Goal: Task Accomplishment & Management: Complete application form

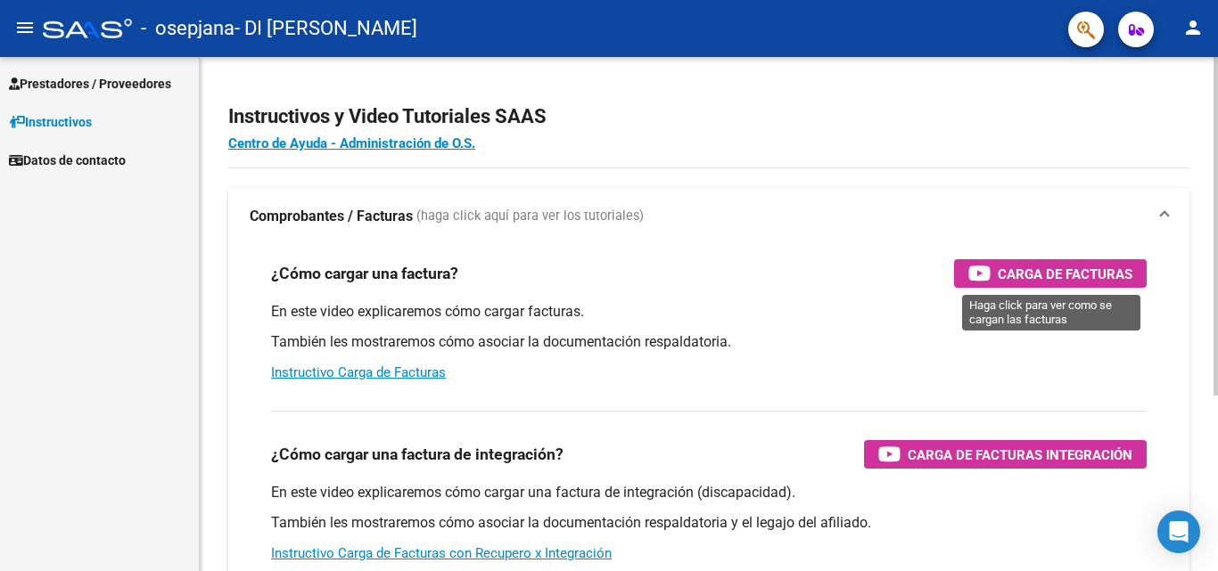
click at [1003, 276] on span "Carga de Facturas" at bounding box center [1064, 274] width 135 height 22
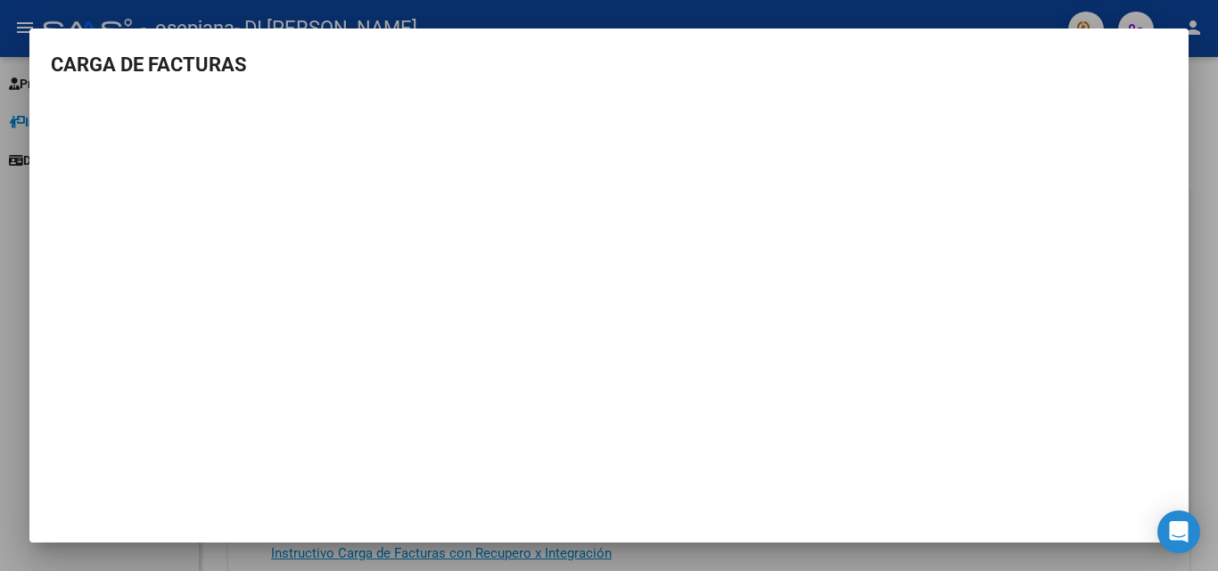
click at [1215, 134] on div at bounding box center [609, 285] width 1218 height 571
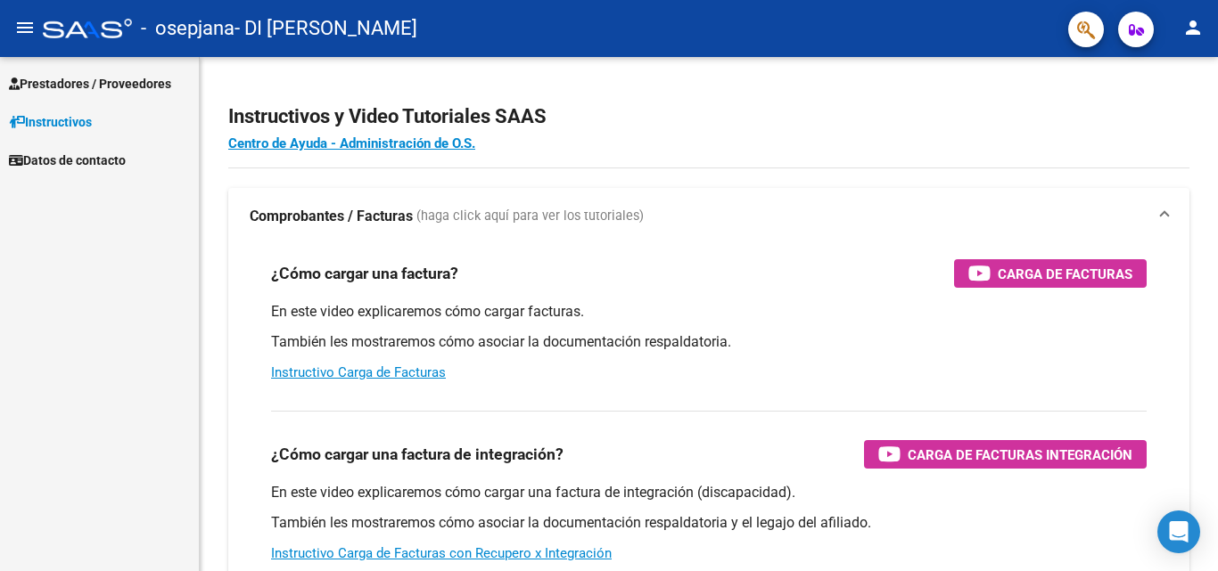
click at [131, 85] on span "Prestadores / Proveedores" at bounding box center [90, 84] width 162 height 20
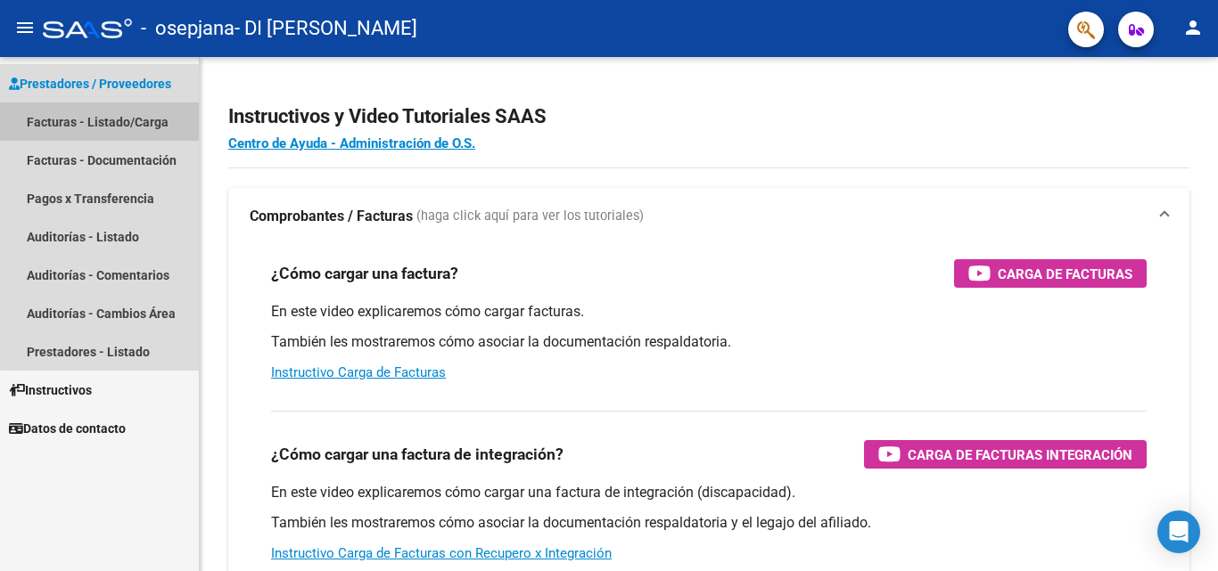
click at [124, 119] on link "Facturas - Listado/Carga" at bounding box center [99, 122] width 199 height 38
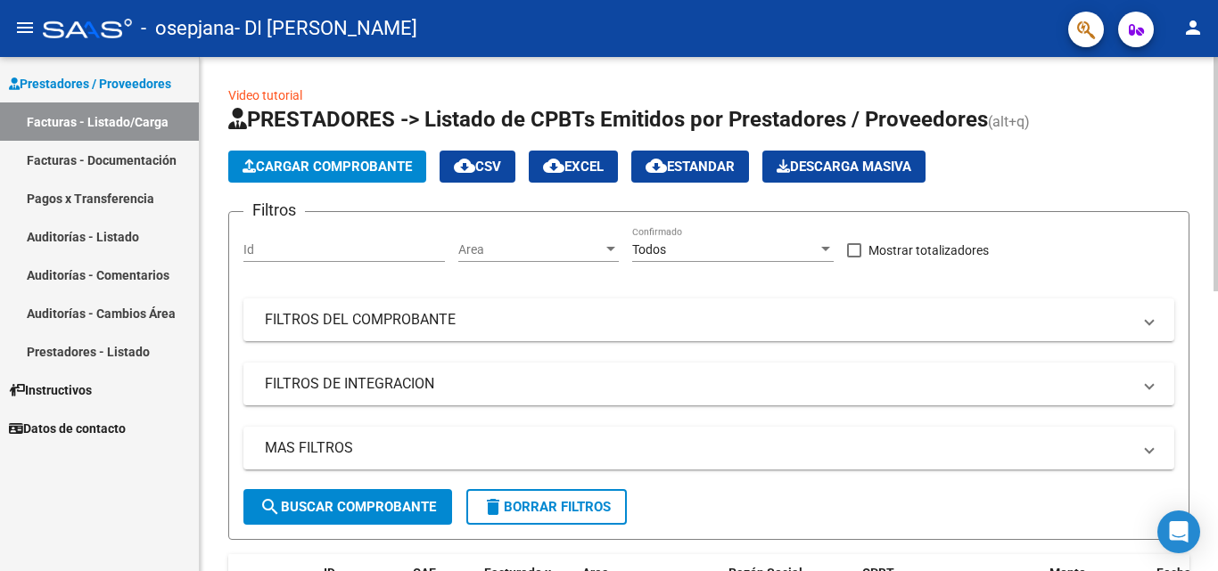
click at [380, 156] on button "Cargar Comprobante" at bounding box center [327, 167] width 198 height 32
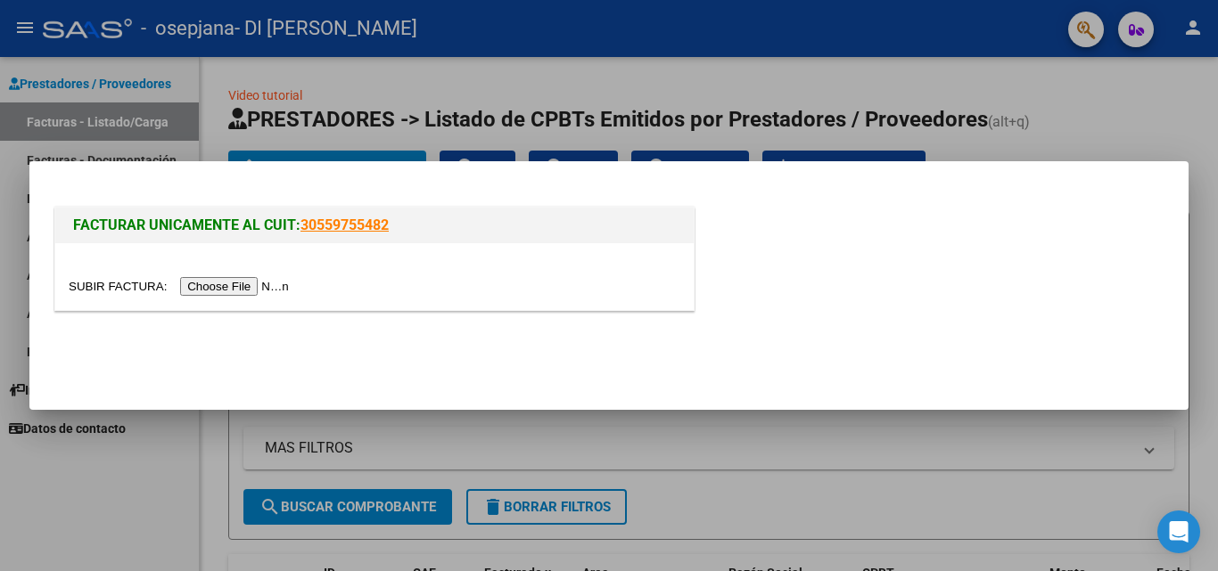
click at [253, 286] on input "file" at bounding box center [182, 286] width 226 height 19
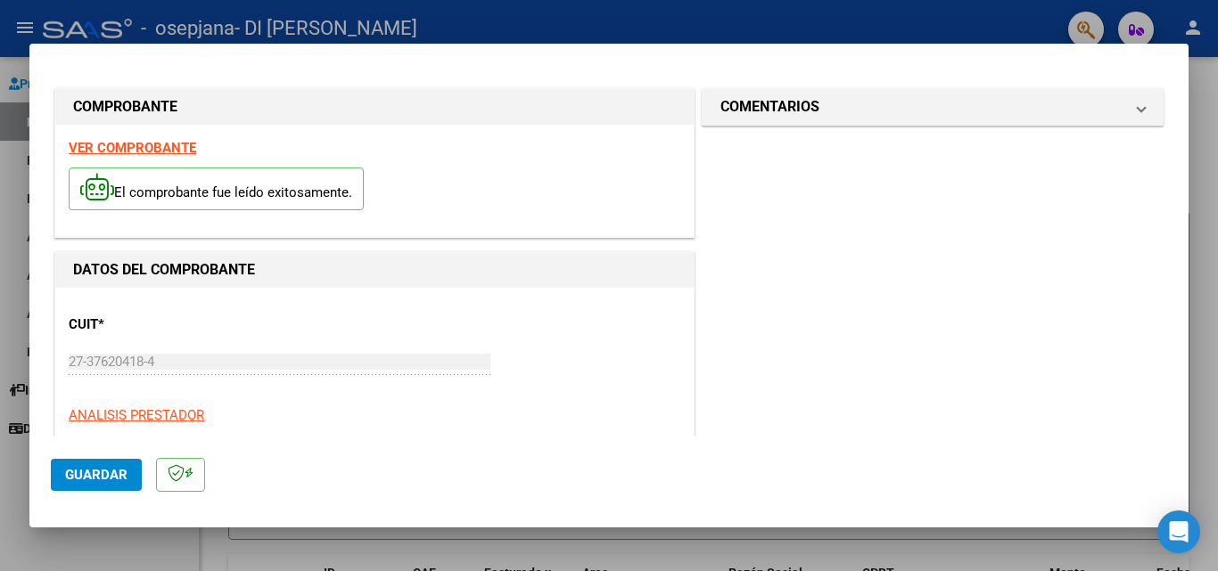
click at [113, 472] on span "Guardar" at bounding box center [96, 475] width 62 height 16
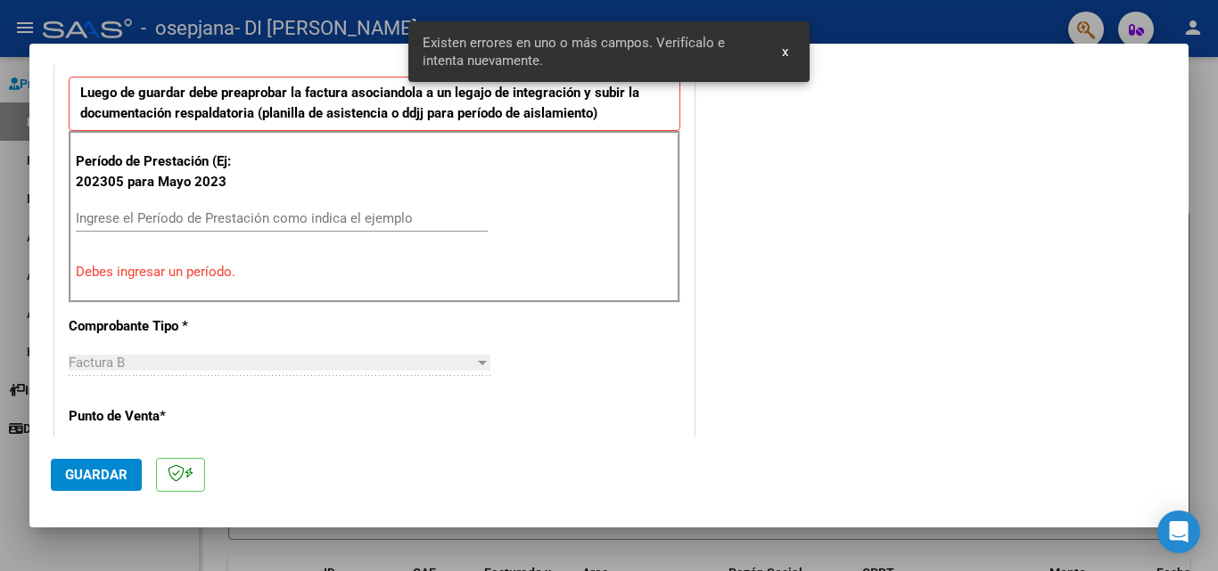
scroll to position [295, 0]
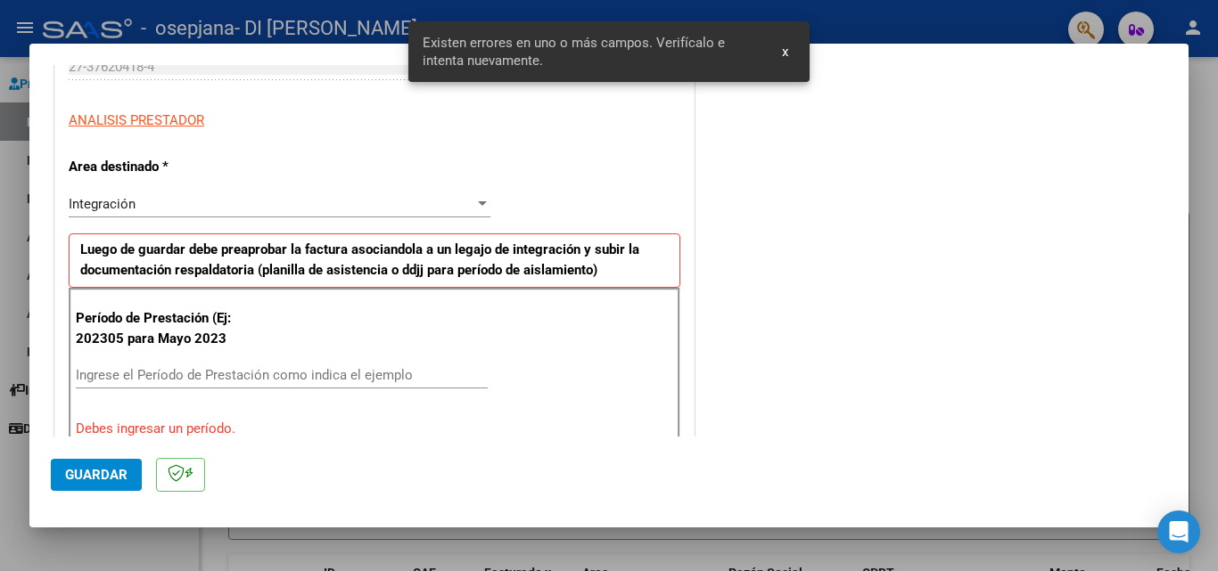
click at [259, 212] on div "Integración Seleccionar Area" at bounding box center [280, 204] width 422 height 27
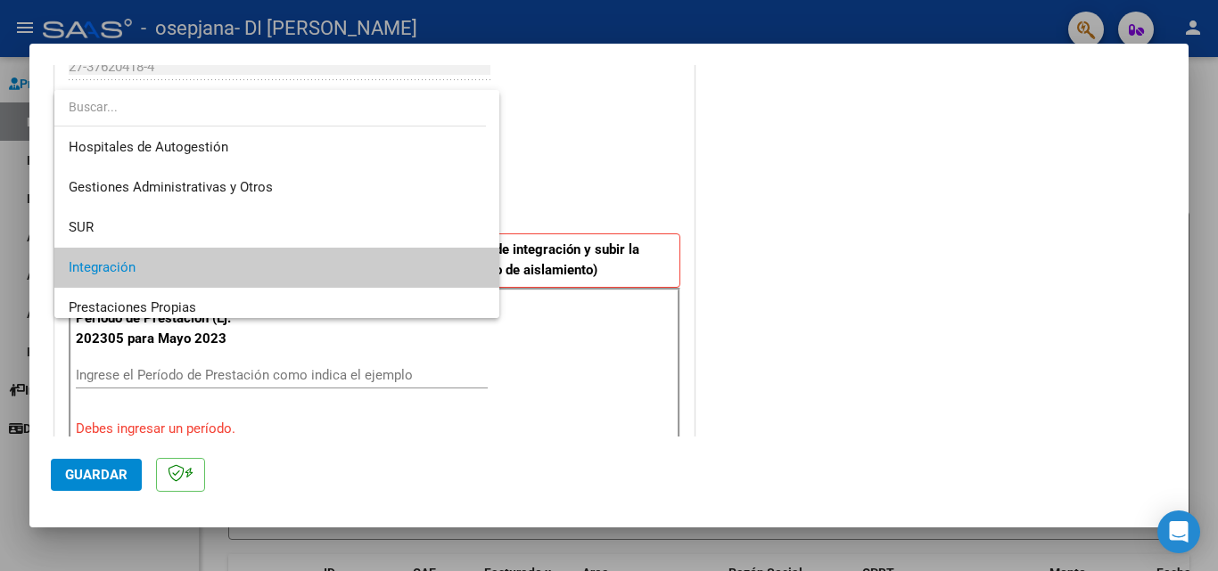
scroll to position [0, 0]
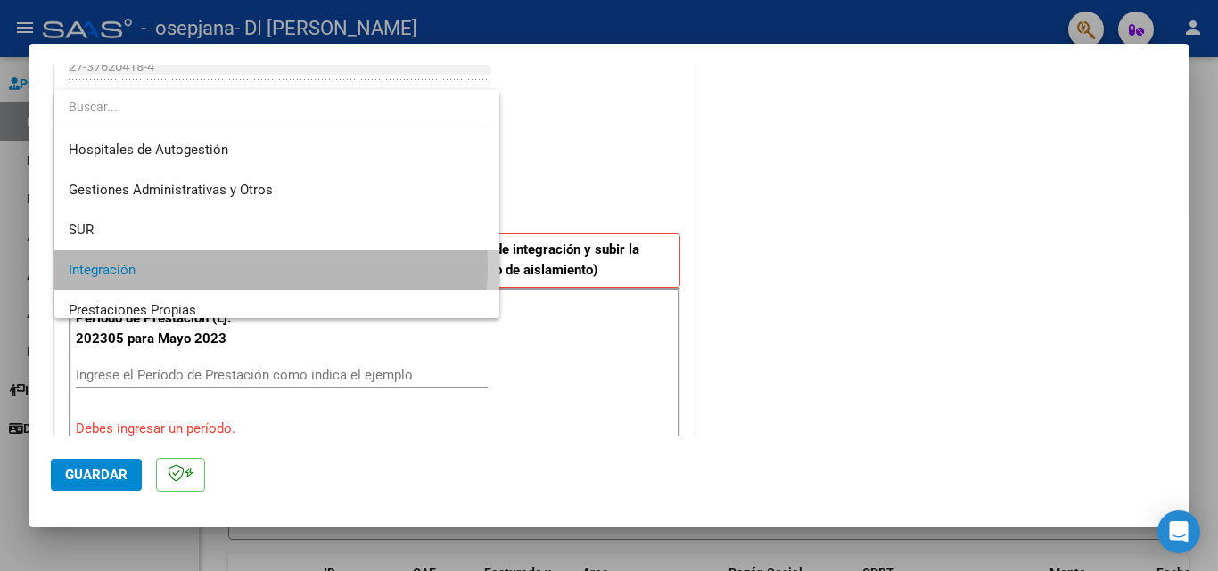
click at [270, 267] on span "Integración" at bounding box center [277, 270] width 416 height 40
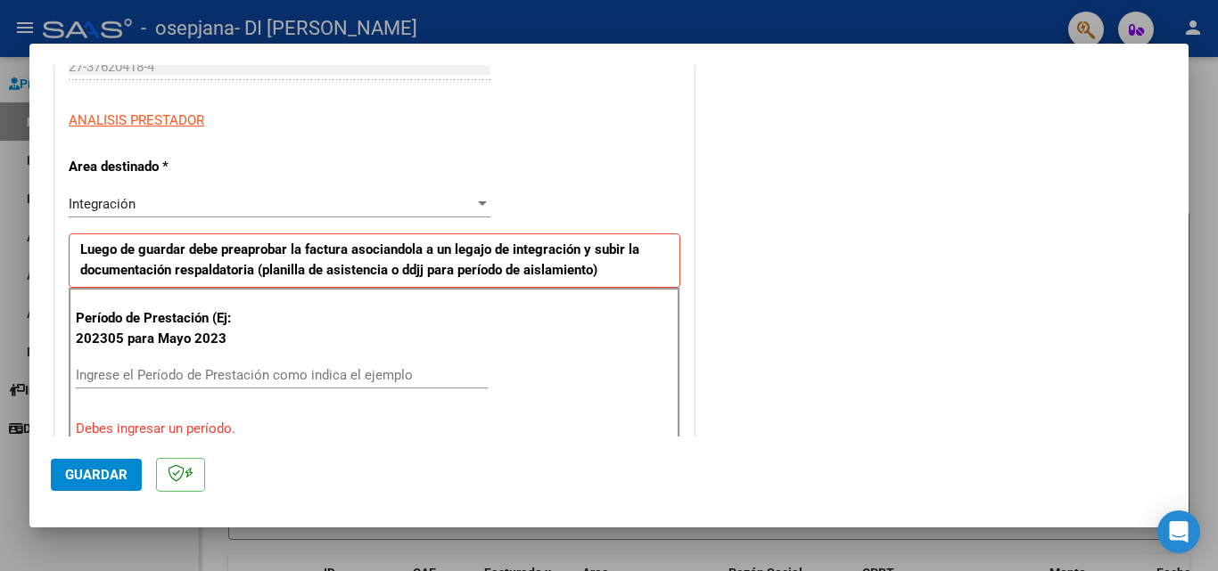
click at [275, 365] on div "Ingrese el Período de Prestación como indica el ejemplo" at bounding box center [282, 375] width 412 height 27
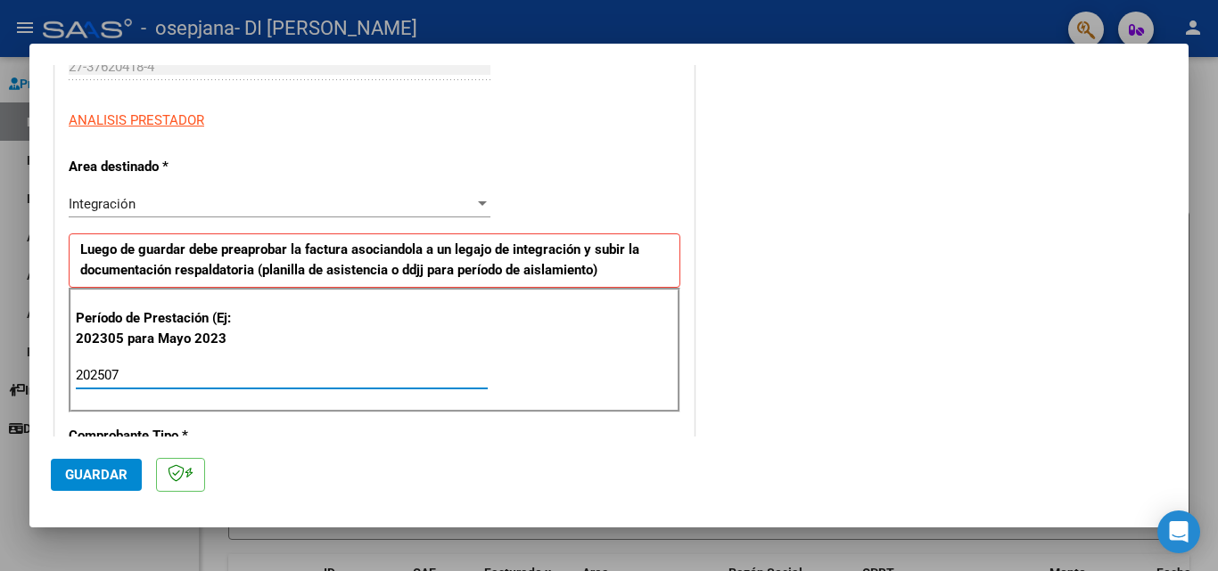
type input "202507"
click at [878, 345] on div "COMENTARIOS Comentarios del Prestador / Gerenciador:" at bounding box center [932, 547] width 469 height 1515
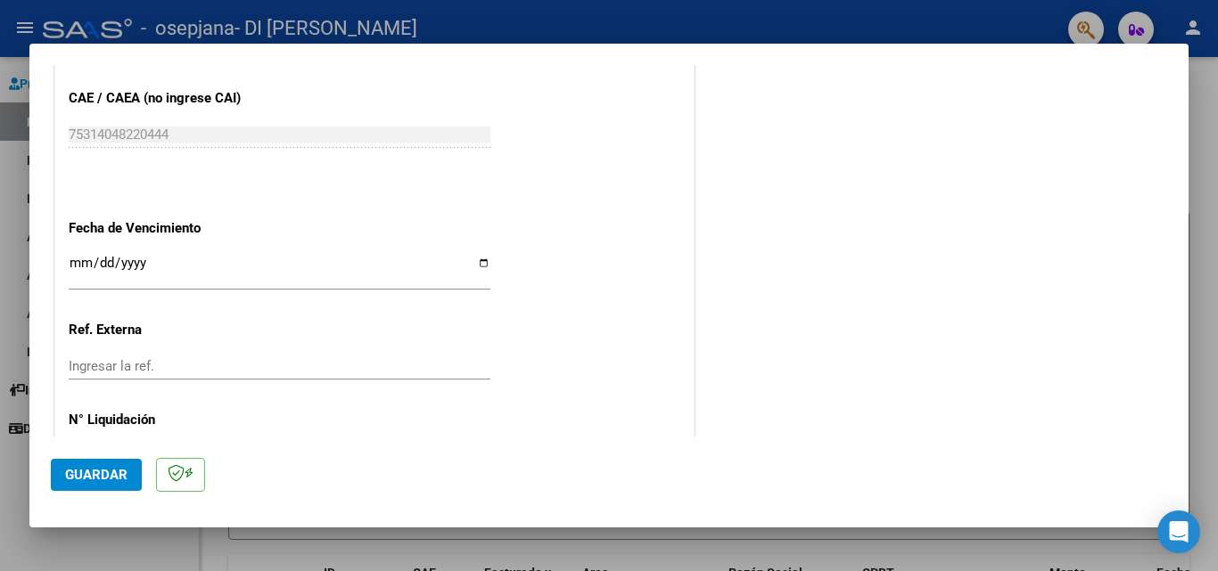
scroll to position [1163, 0]
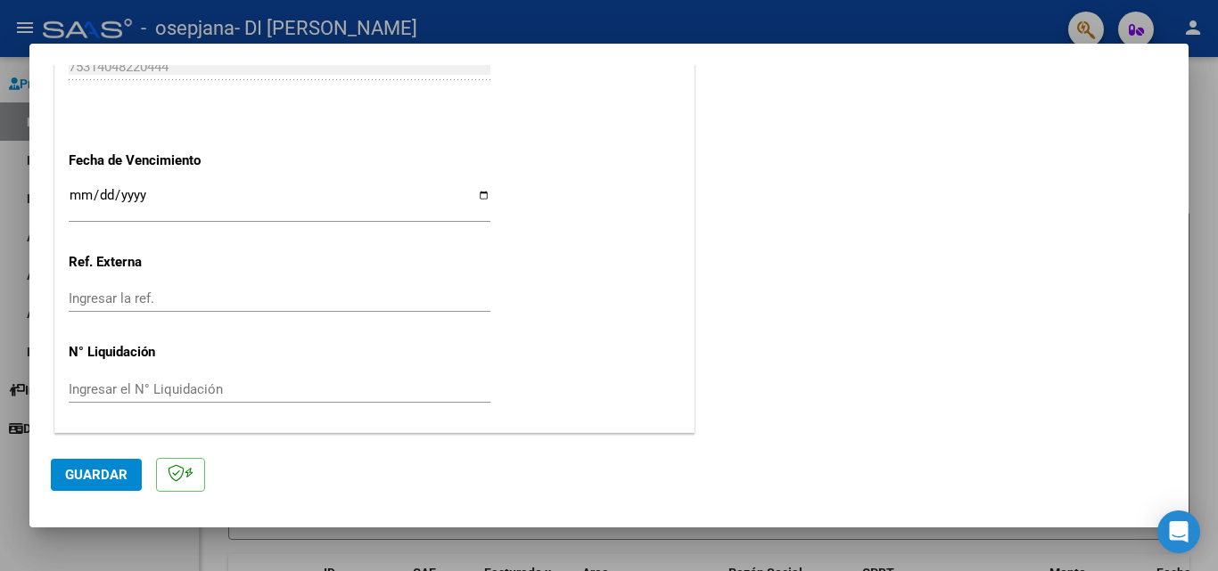
click at [93, 479] on span "Guardar" at bounding box center [96, 475] width 62 height 16
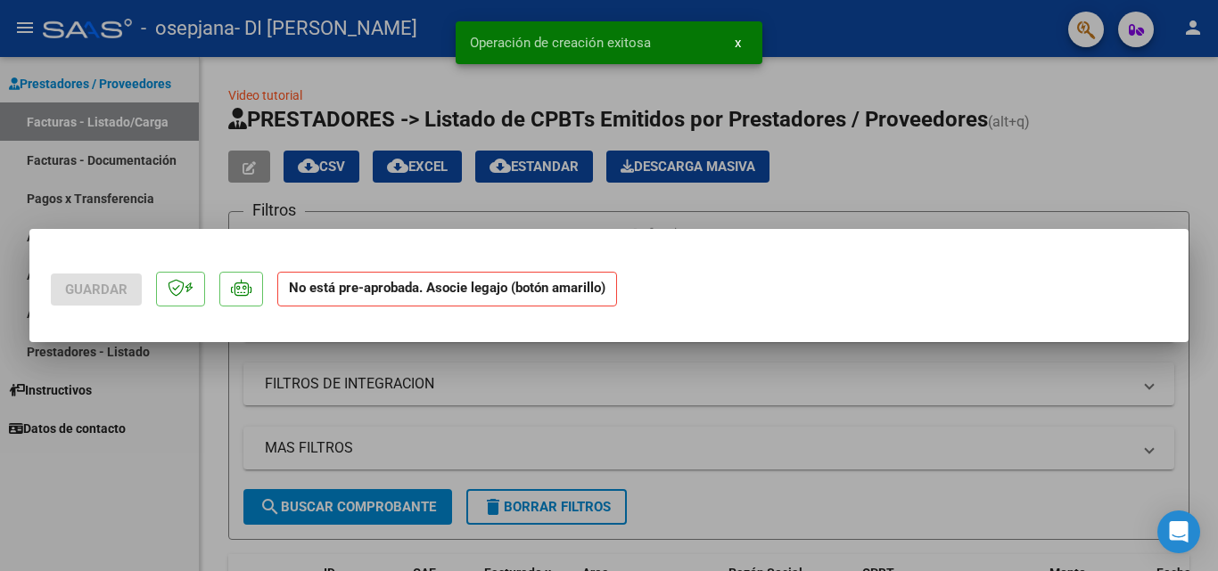
scroll to position [0, 0]
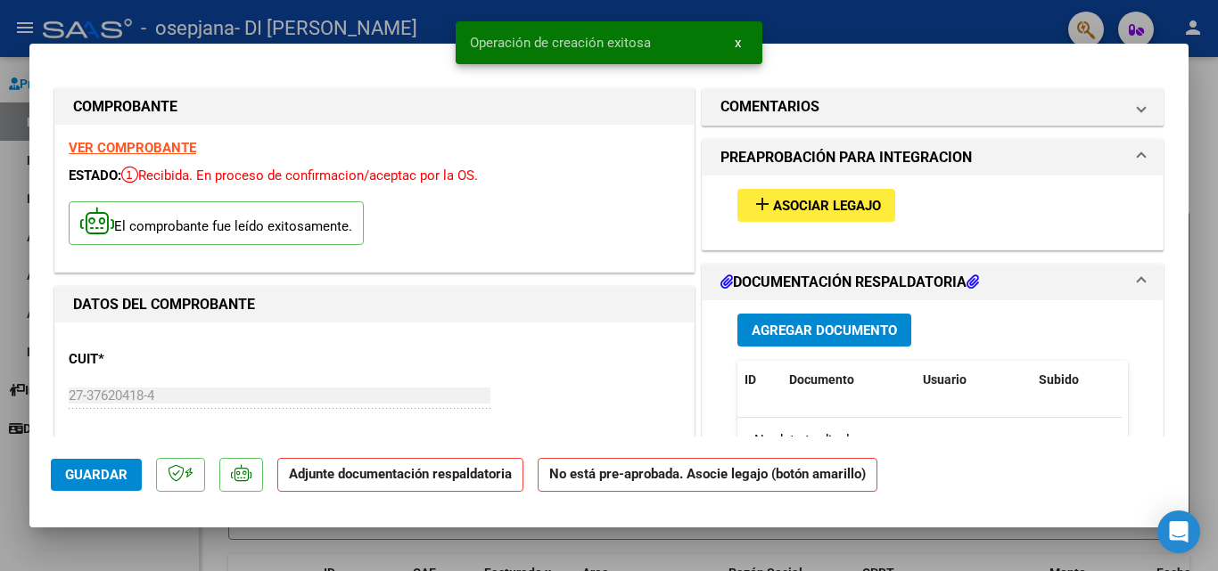
click at [793, 208] on span "Asociar Legajo" at bounding box center [827, 206] width 108 height 16
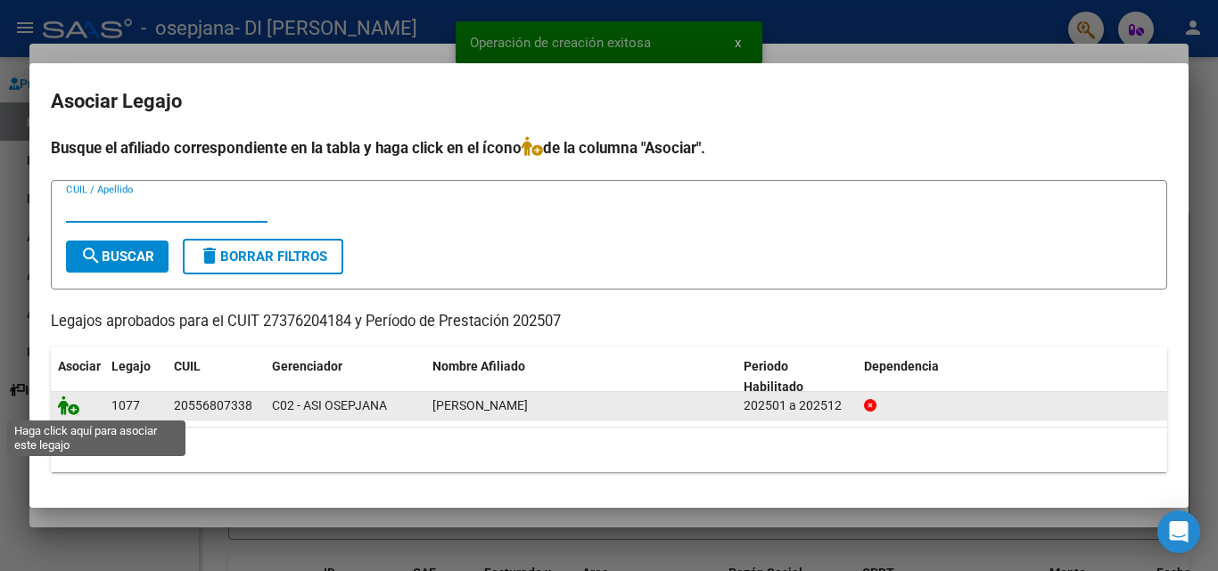
click at [74, 409] on icon at bounding box center [68, 406] width 21 height 20
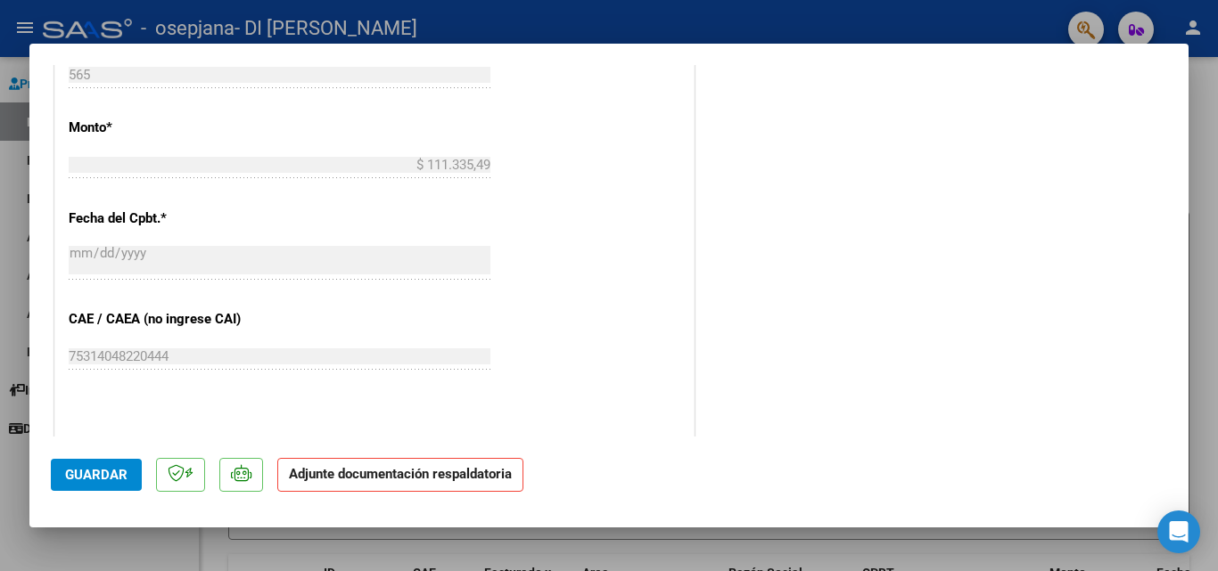
scroll to position [1027, 0]
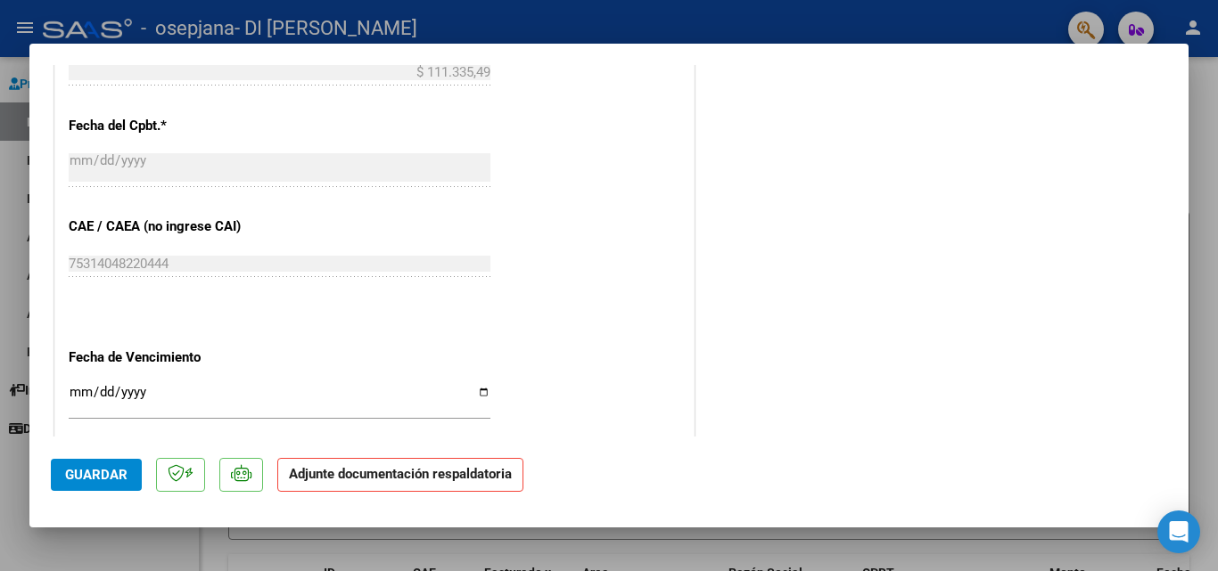
click at [103, 484] on button "Guardar" at bounding box center [96, 475] width 91 height 32
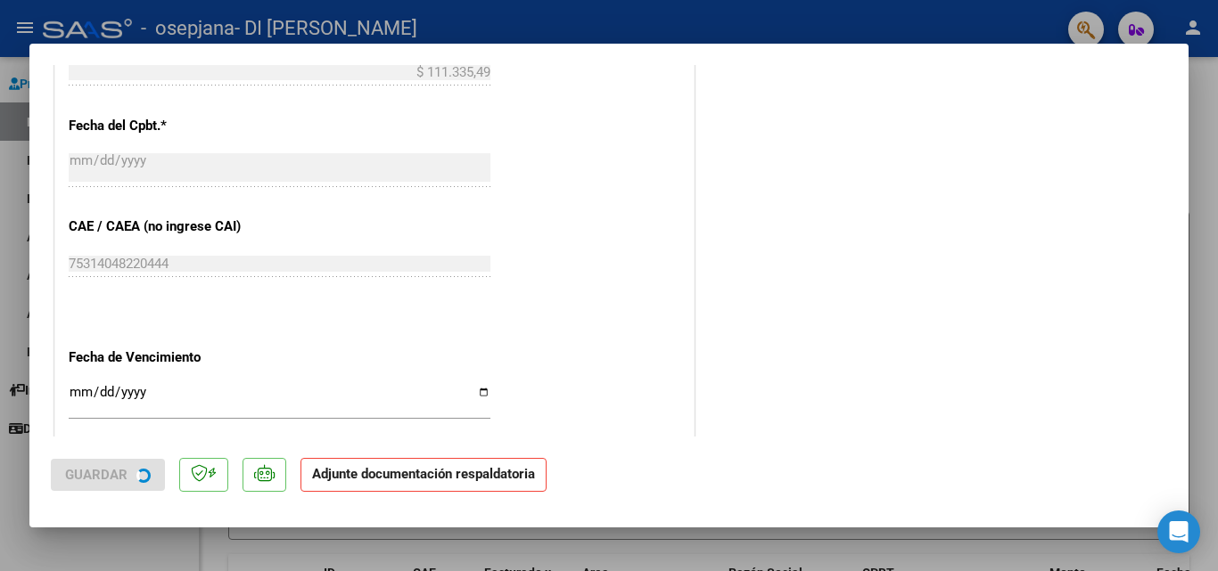
click at [410, 481] on strong "Adjunte documentación respaldatoria" at bounding box center [423, 474] width 223 height 16
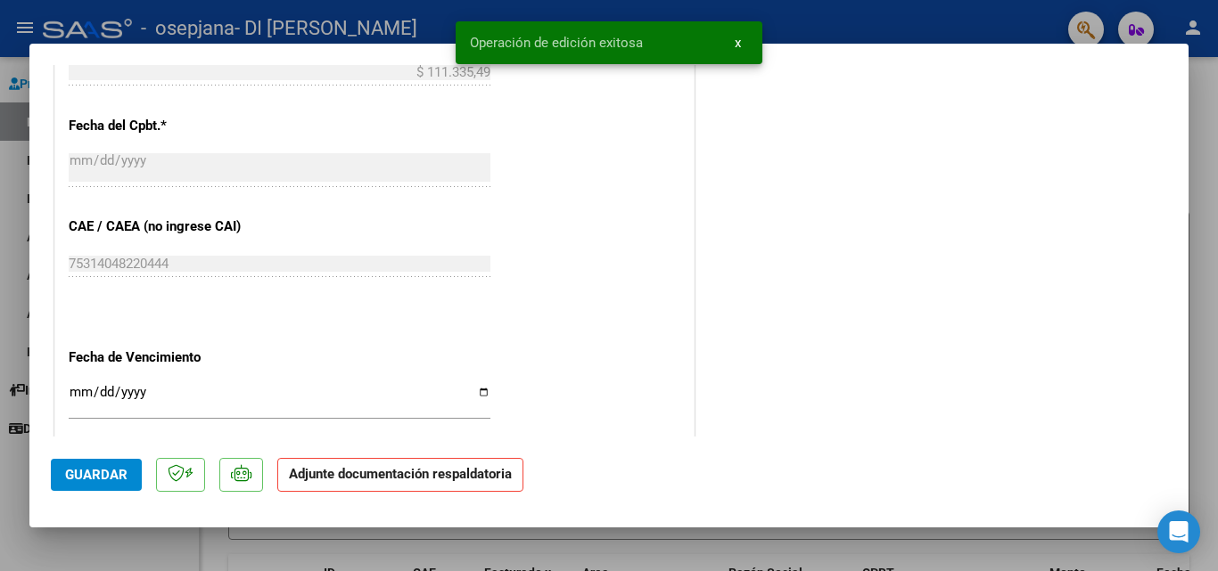
click at [410, 481] on strong "Adjunte documentación respaldatoria" at bounding box center [400, 474] width 223 height 16
click at [344, 473] on strong "Adjunte documentación respaldatoria" at bounding box center [400, 474] width 223 height 16
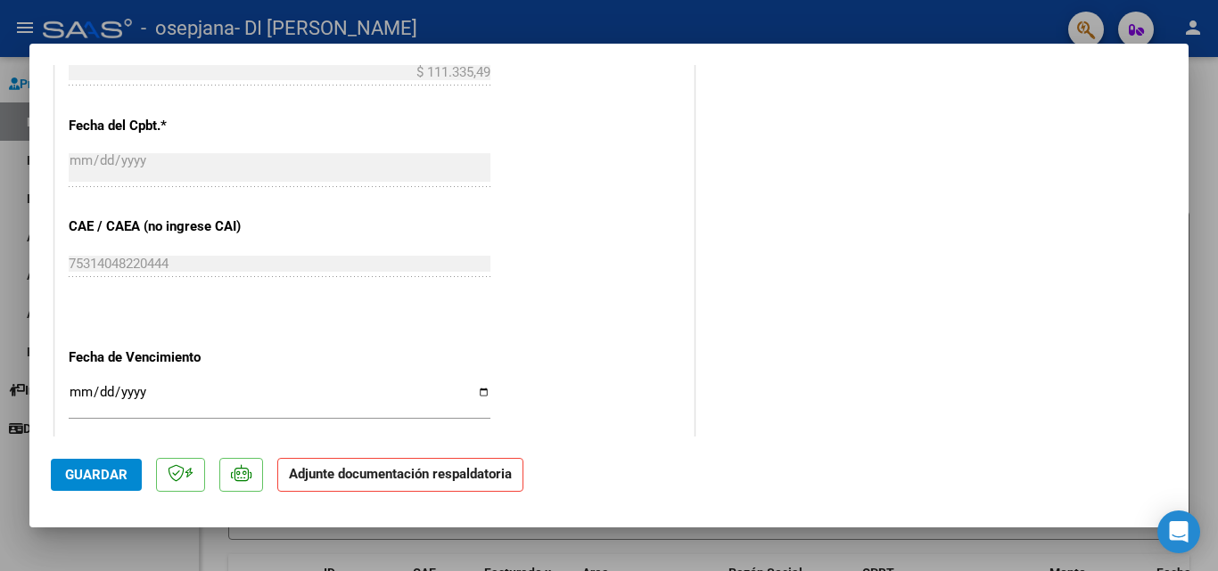
click at [418, 478] on strong "Adjunte documentación respaldatoria" at bounding box center [400, 474] width 223 height 16
click at [1217, 170] on div at bounding box center [609, 285] width 1218 height 571
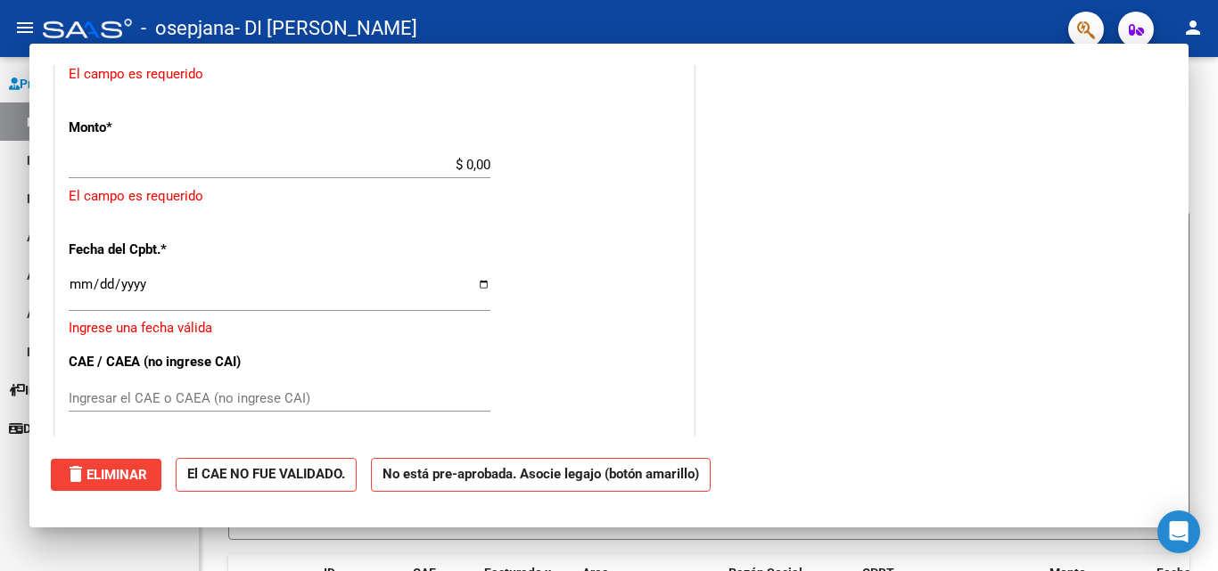
scroll to position [0, 0]
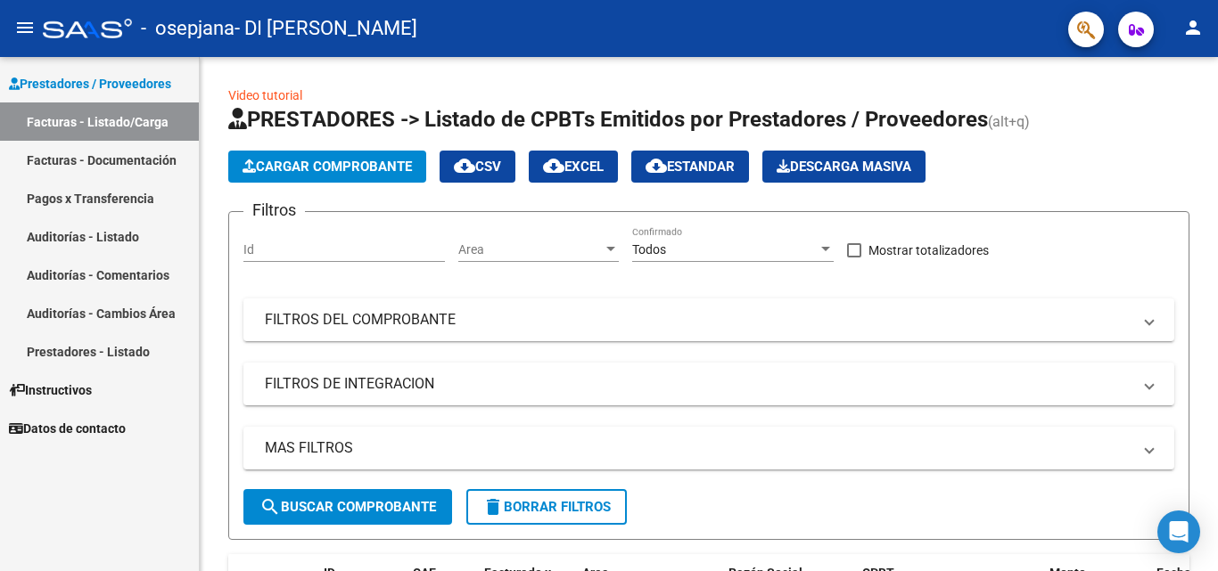
click at [134, 160] on link "Facturas - Documentación" at bounding box center [99, 160] width 199 height 38
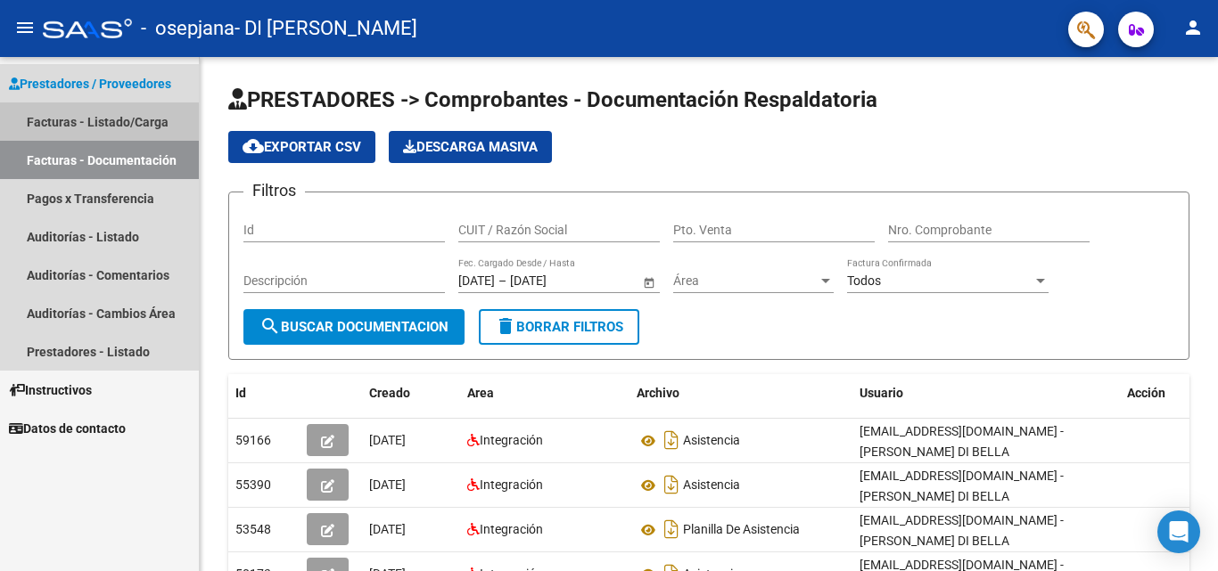
click at [124, 116] on link "Facturas - Listado/Carga" at bounding box center [99, 122] width 199 height 38
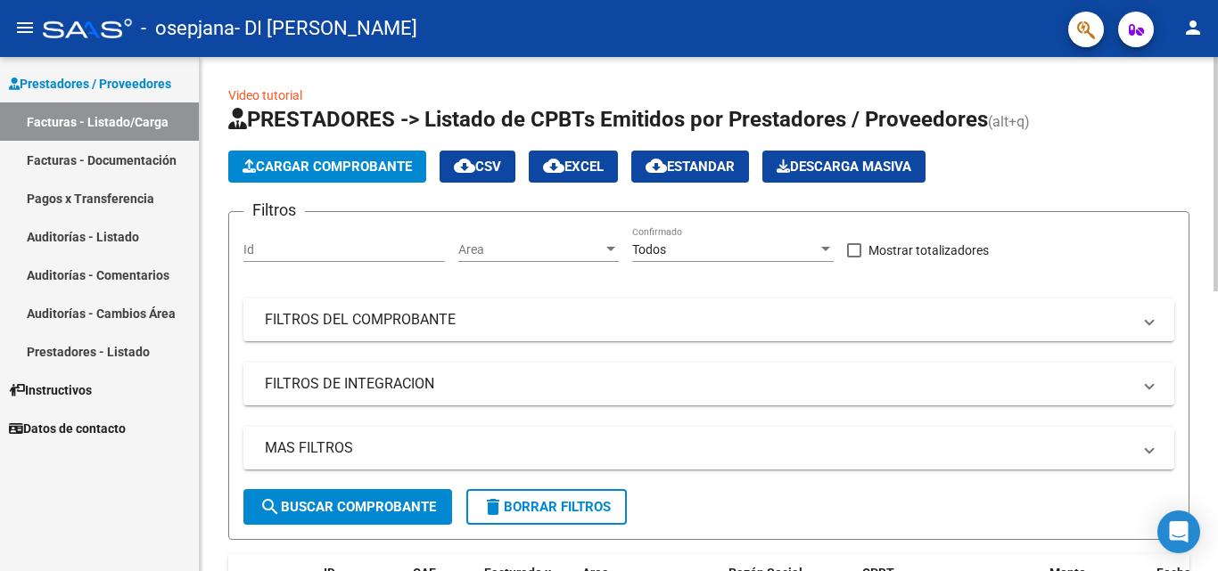
click at [340, 160] on span "Cargar Comprobante" at bounding box center [326, 167] width 169 height 16
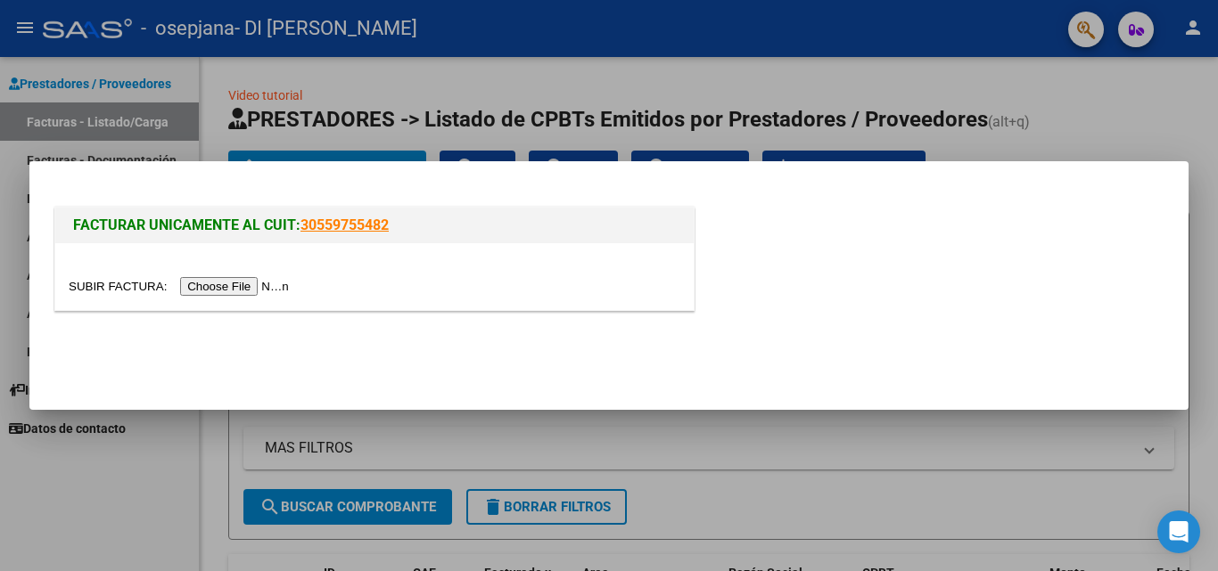
drag, startPoint x: 272, startPoint y: 299, endPoint x: 272, endPoint y: 288, distance: 10.7
click at [272, 290] on div at bounding box center [374, 276] width 638 height 67
click at [272, 288] on input "file" at bounding box center [182, 286] width 226 height 19
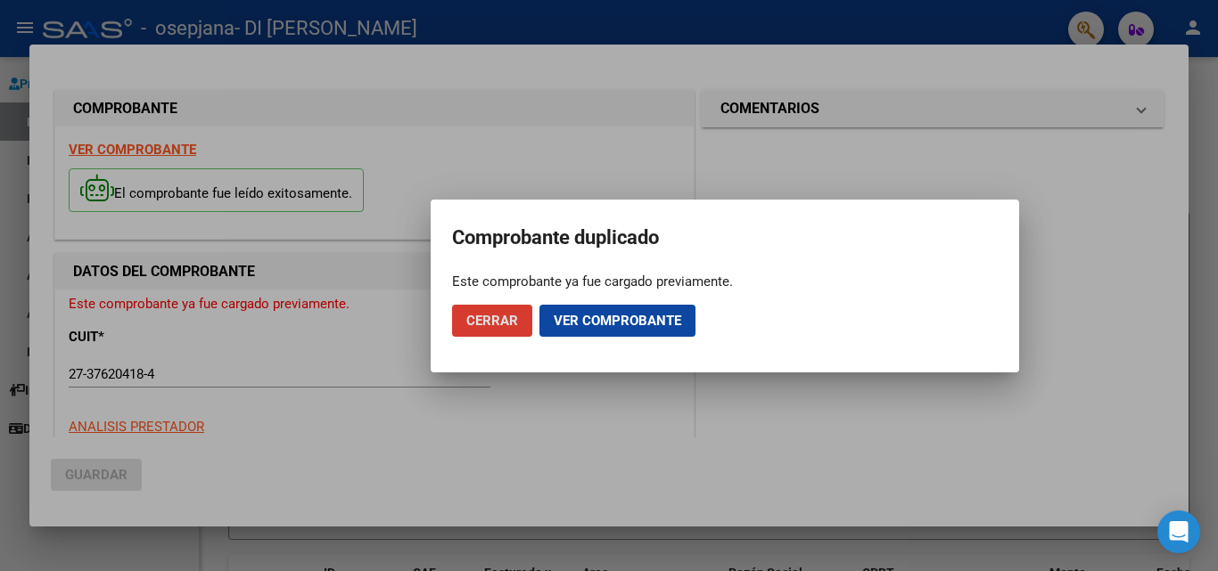
click at [624, 317] on span "Ver comprobante" at bounding box center [617, 321] width 127 height 16
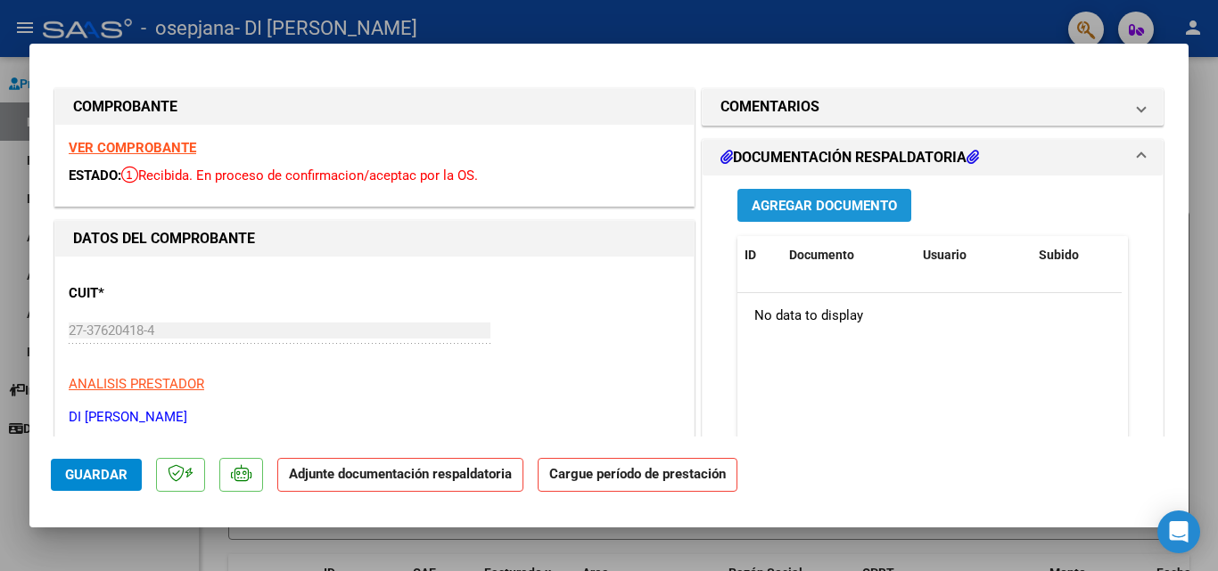
click at [826, 212] on span "Agregar Documento" at bounding box center [823, 206] width 145 height 16
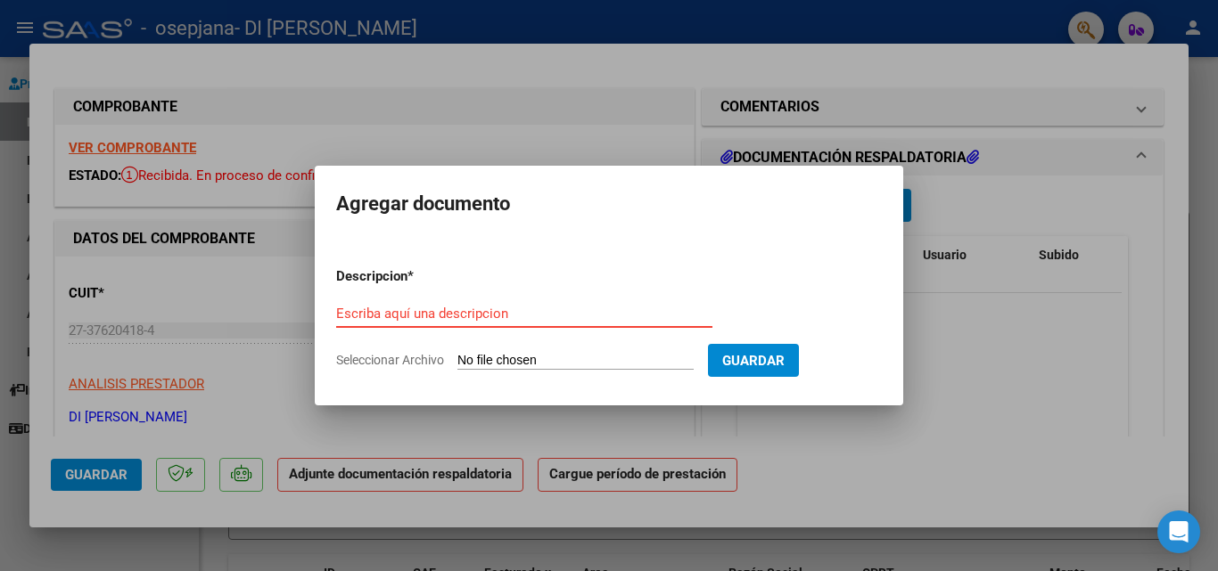
click at [425, 316] on input "Escriba aquí una descripcion" at bounding box center [524, 314] width 376 height 16
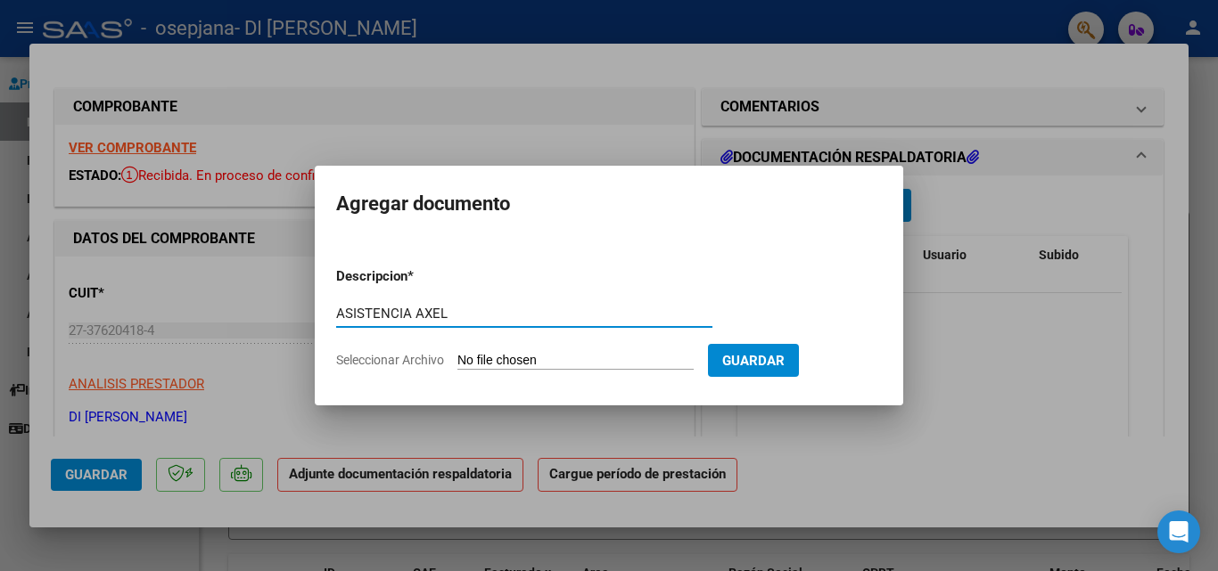
type input "ASISTENCIA AXEL"
click at [521, 357] on input "Seleccionar Archivo" at bounding box center [575, 361] width 236 height 17
type input "C:\fakepath\ASISTENCIA XEL.pdf"
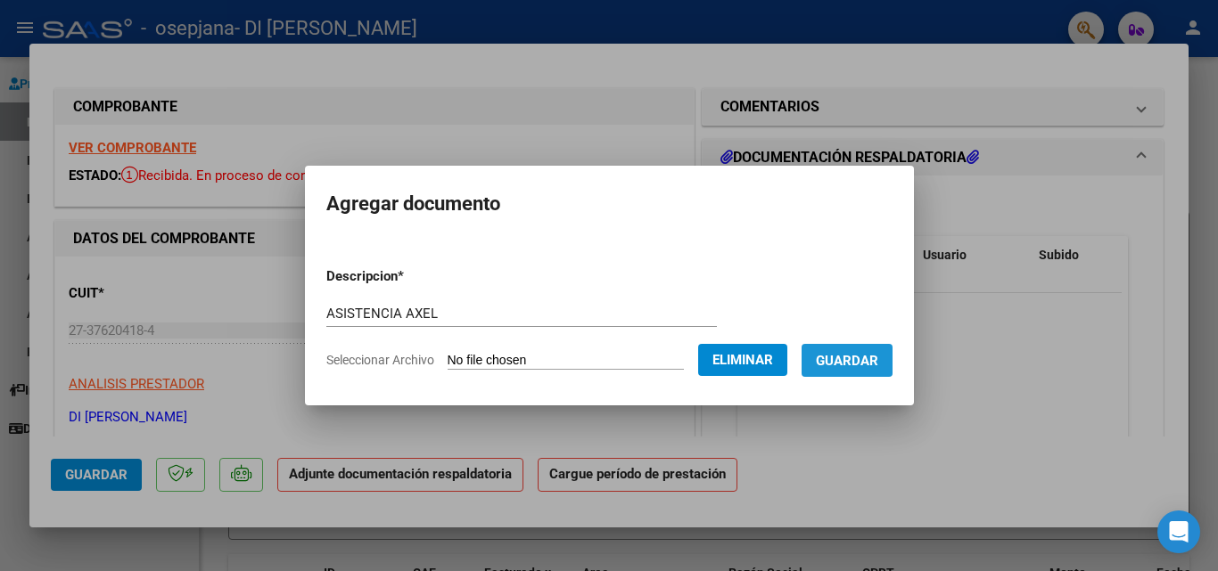
click at [858, 354] on span "Guardar" at bounding box center [847, 361] width 62 height 16
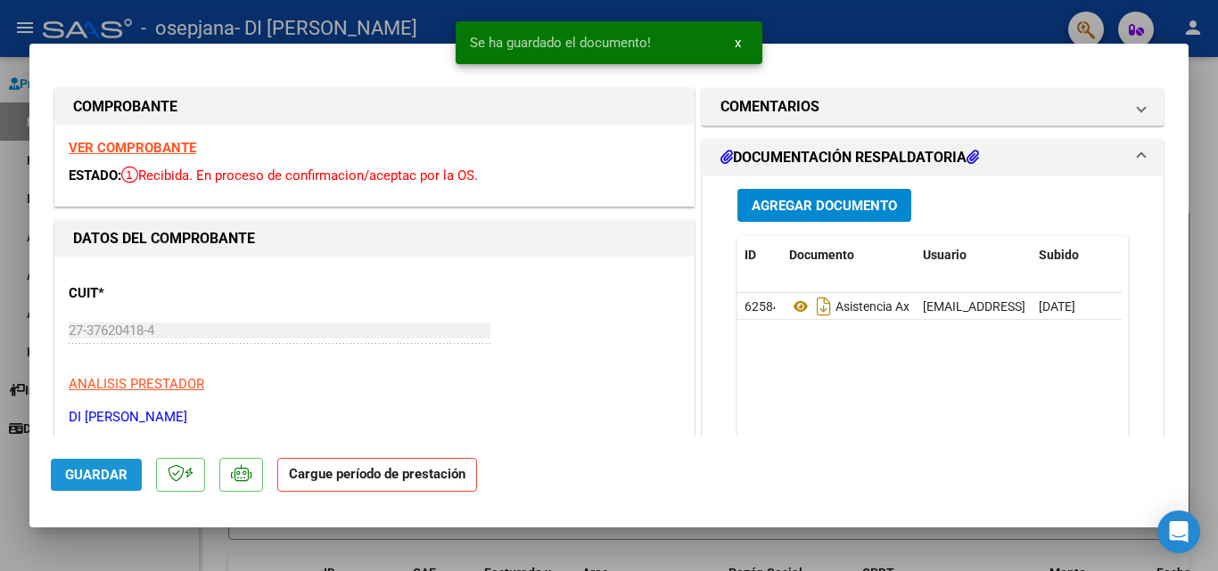
click at [108, 477] on span "Guardar" at bounding box center [96, 475] width 62 height 16
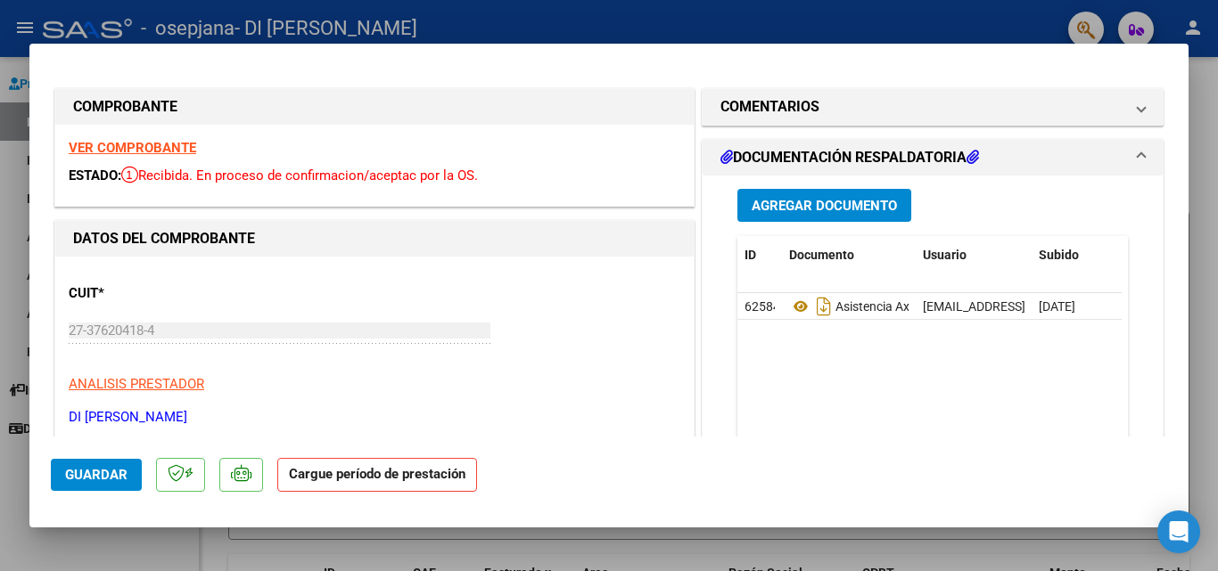
click at [401, 463] on strong "Cargue período de prestación" at bounding box center [377, 475] width 200 height 35
click at [401, 470] on strong "Cargue período de prestación" at bounding box center [377, 475] width 200 height 35
click at [833, 194] on button "Agregar Documento" at bounding box center [824, 205] width 174 height 33
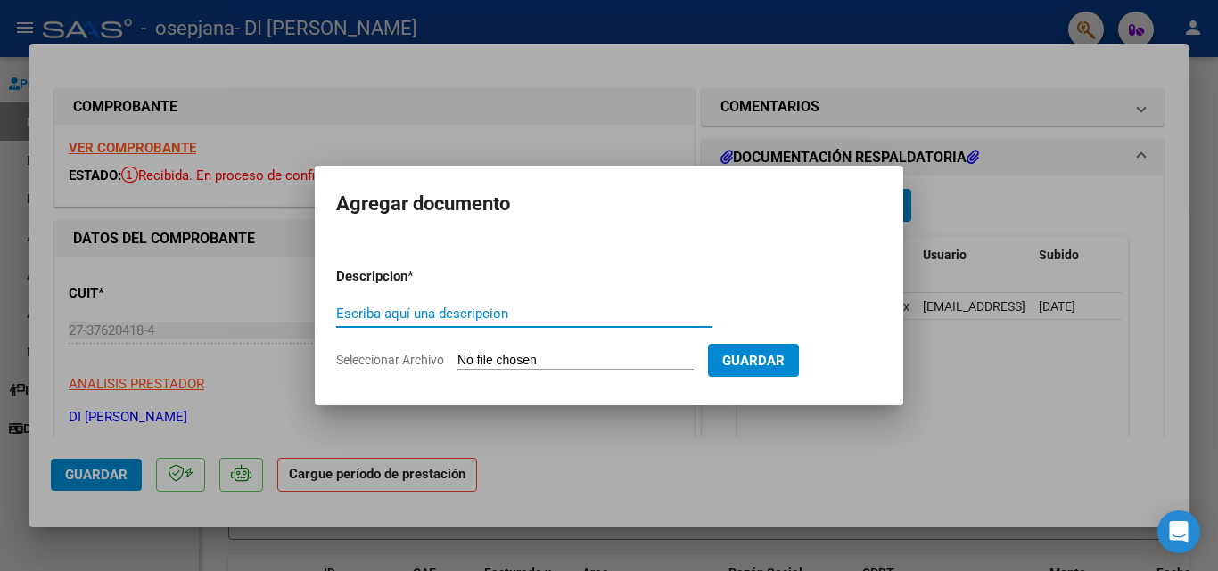
click at [902, 365] on mat-dialog-content "Descripcion * Escriba aquí una descripcion Seleccionar Archivo Guardar" at bounding box center [609, 311] width 588 height 144
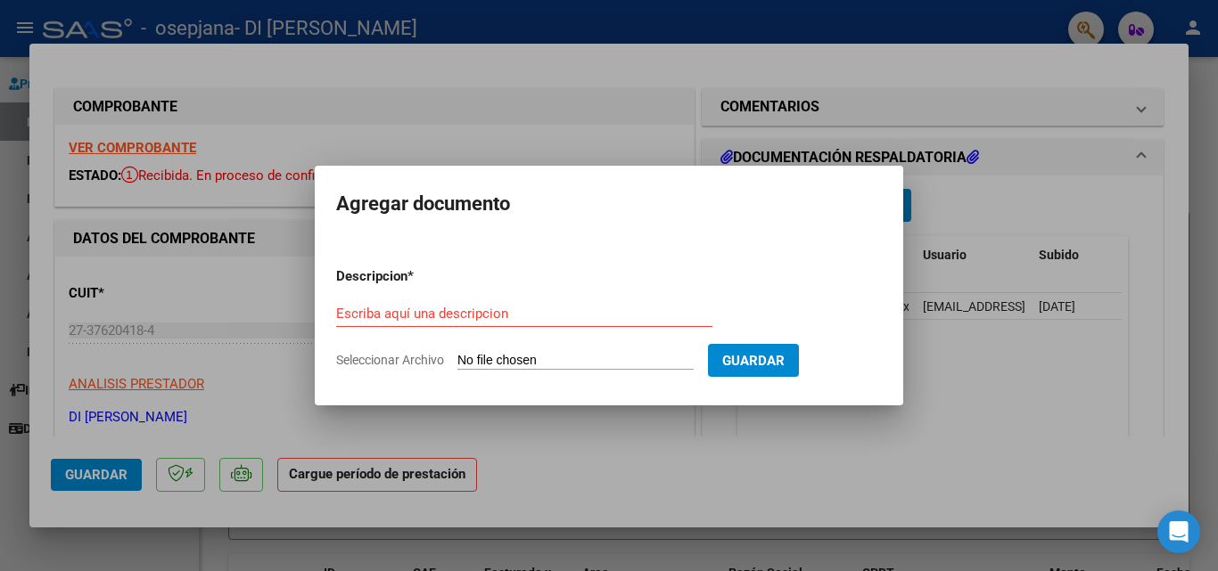
click at [902, 365] on mat-dialog-content "Descripcion * Escriba aquí una descripcion Seleccionar Archivo Guardar" at bounding box center [609, 311] width 588 height 144
click at [965, 389] on div at bounding box center [609, 285] width 1218 height 571
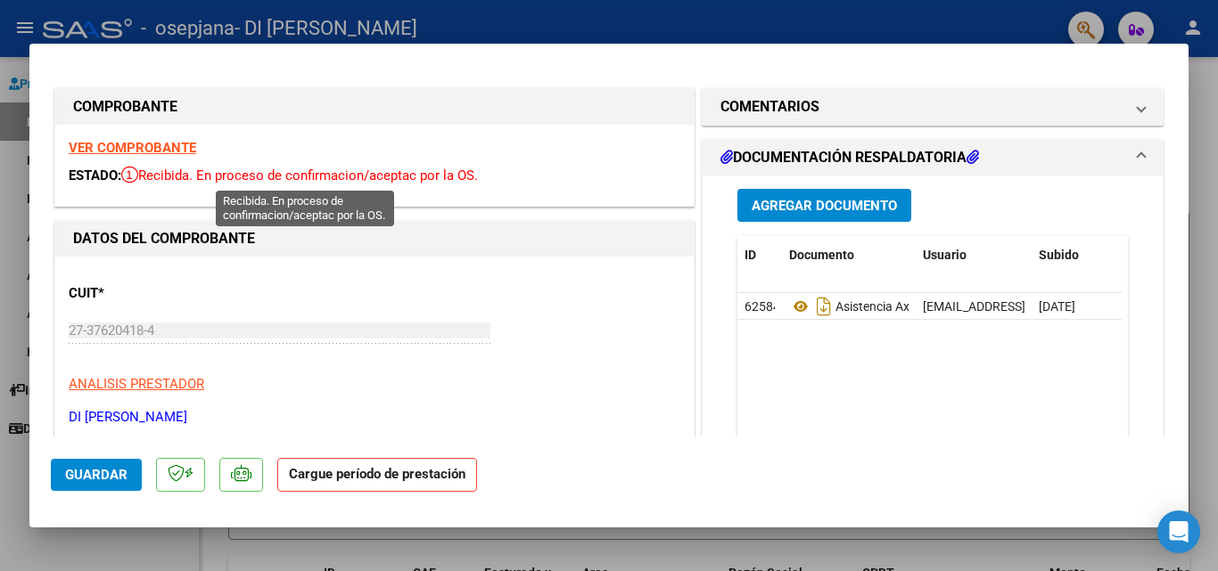
click at [326, 179] on span "Recibida. En proceso de confirmacion/aceptac por la OS." at bounding box center [299, 176] width 357 height 16
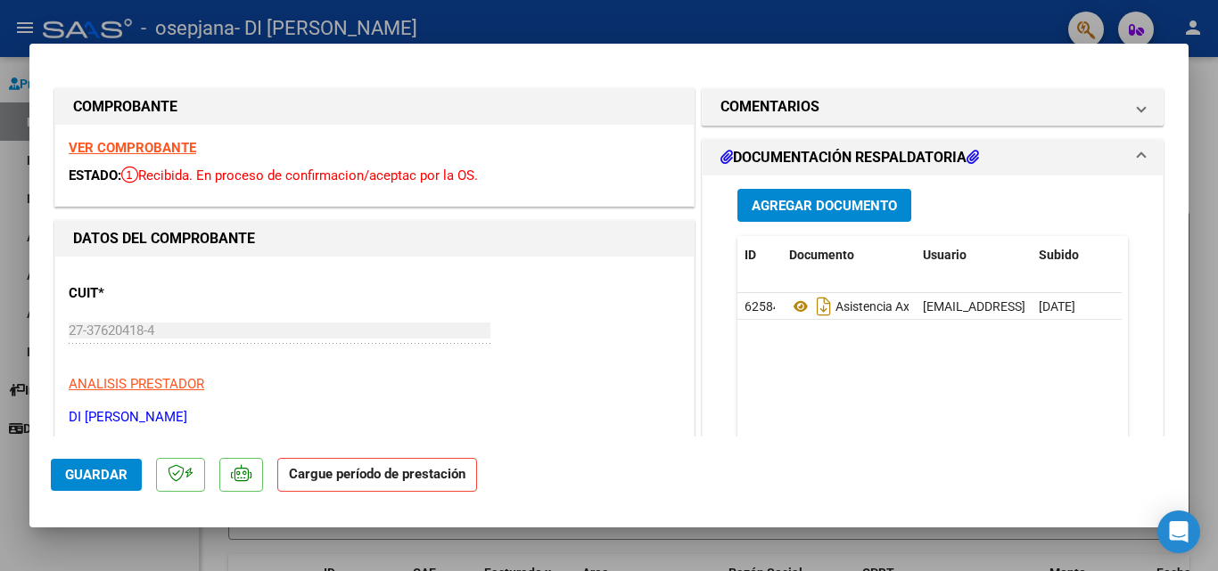
click at [364, 477] on strong "Cargue período de prestación" at bounding box center [377, 475] width 200 height 35
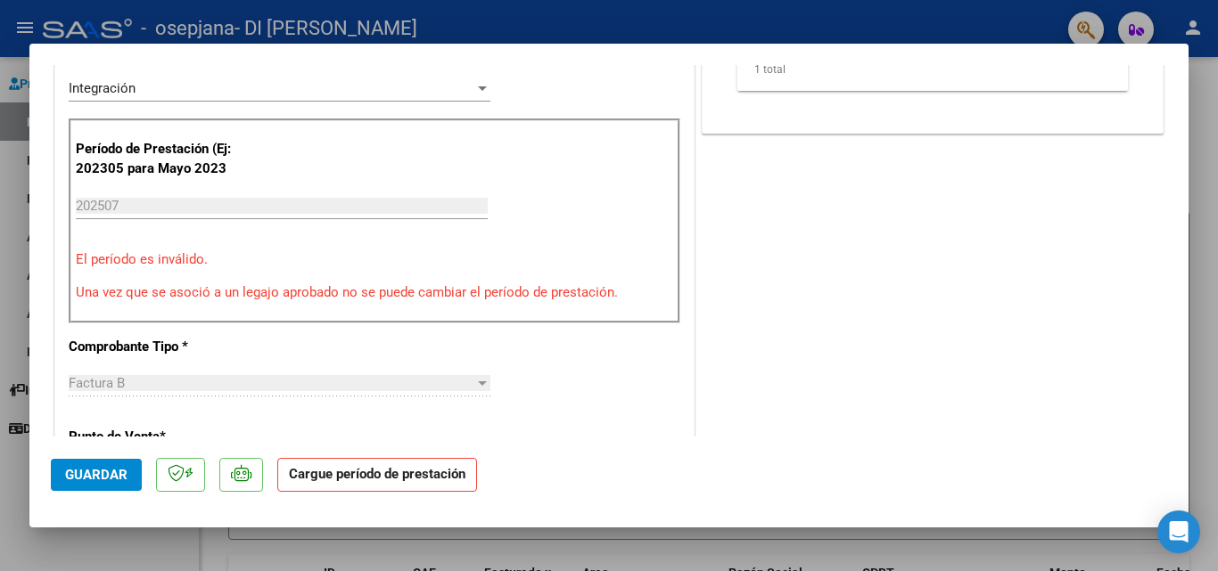
scroll to position [414, 0]
click at [242, 297] on p "Una vez que se asoció a un legajo aprobado no se puede cambiar el período de pr…" at bounding box center [374, 292] width 597 height 21
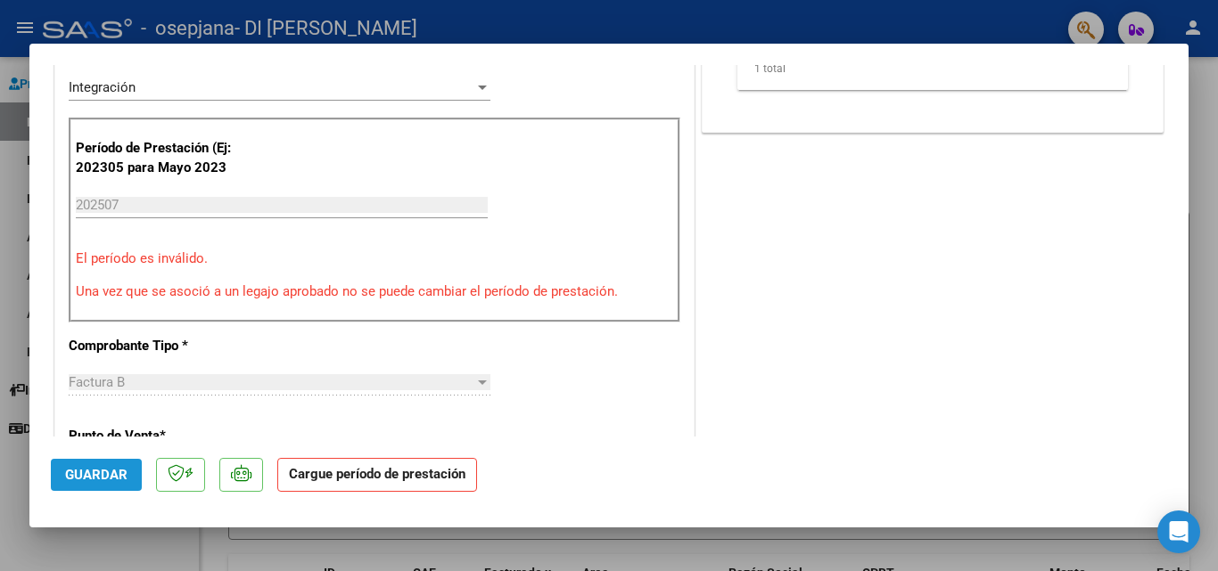
click at [97, 474] on span "Guardar" at bounding box center [96, 475] width 62 height 16
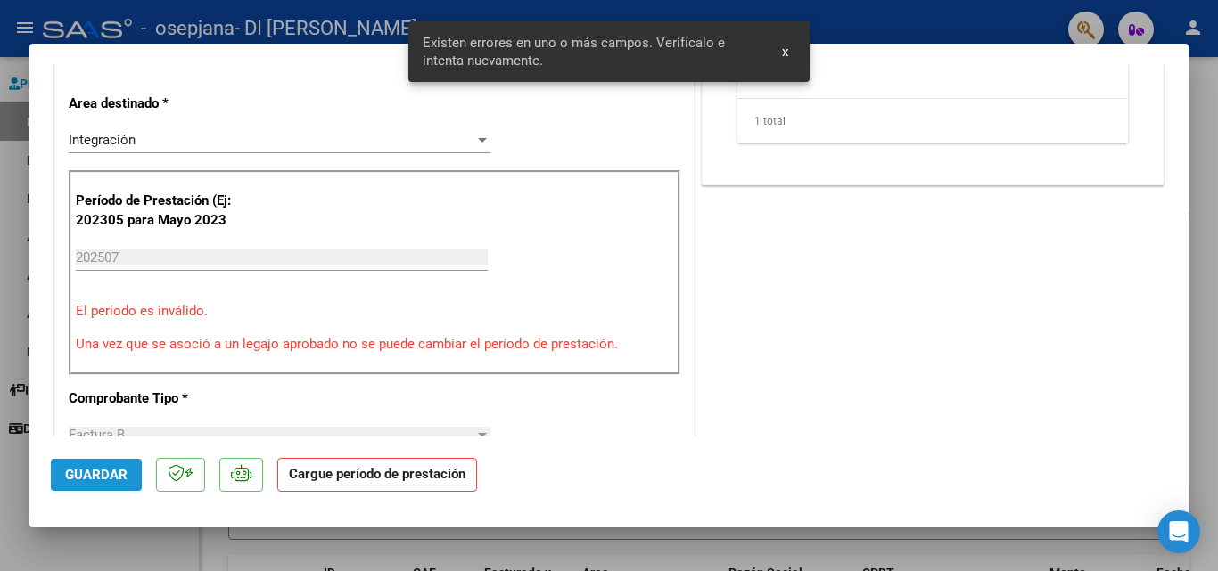
scroll to position [349, 0]
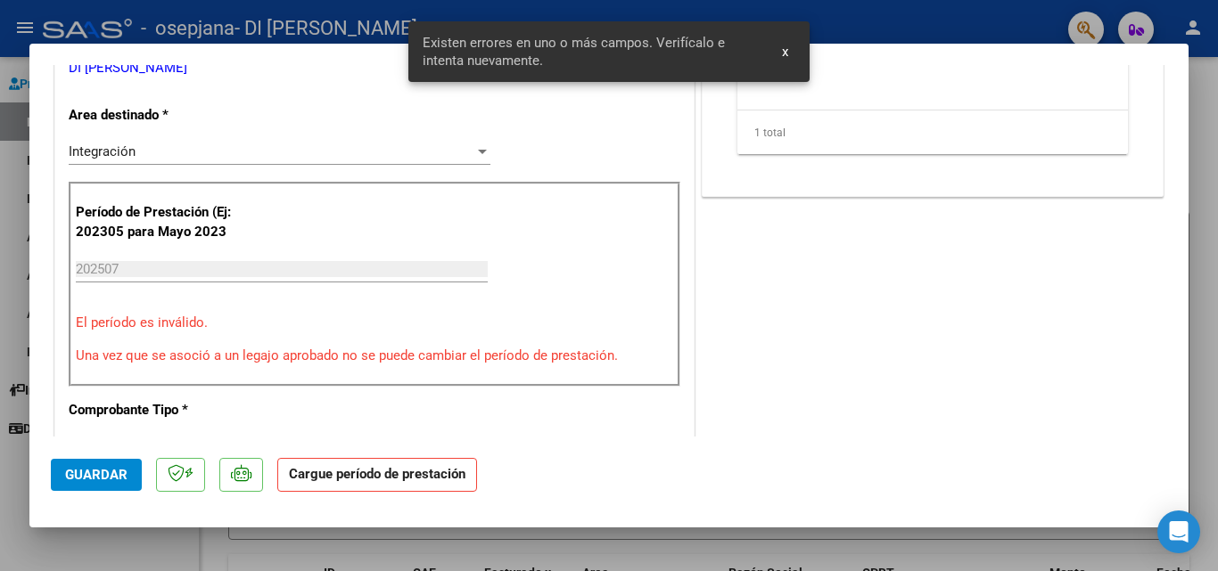
click at [787, 50] on span "x" at bounding box center [785, 52] width 6 height 16
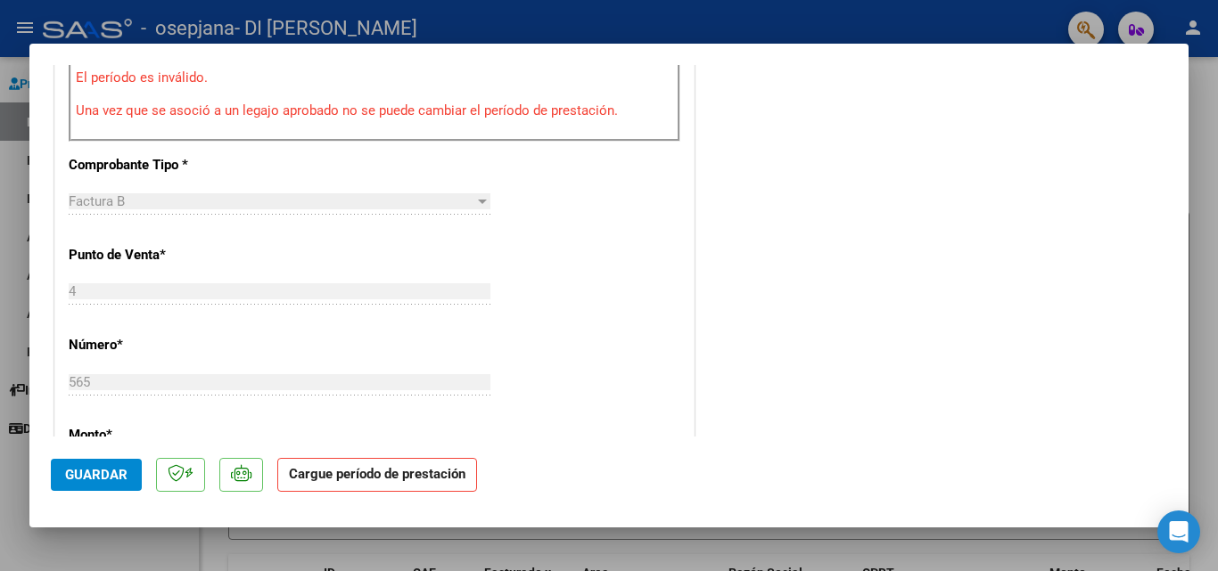
scroll to position [1192, 0]
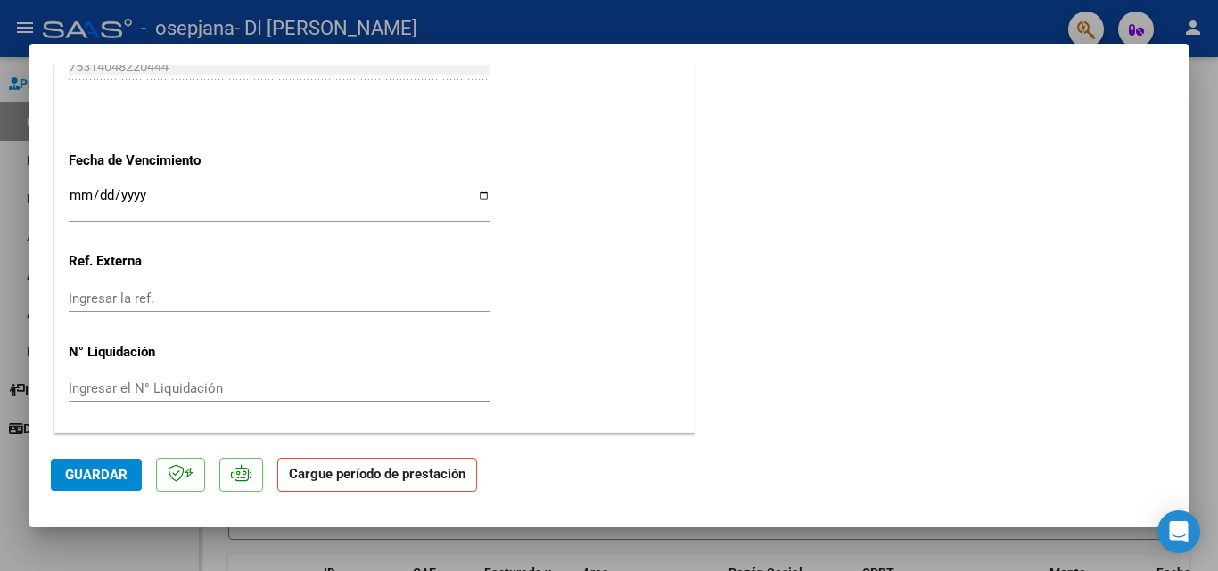
click at [3, 298] on div at bounding box center [609, 285] width 1218 height 571
type input "$ 0,00"
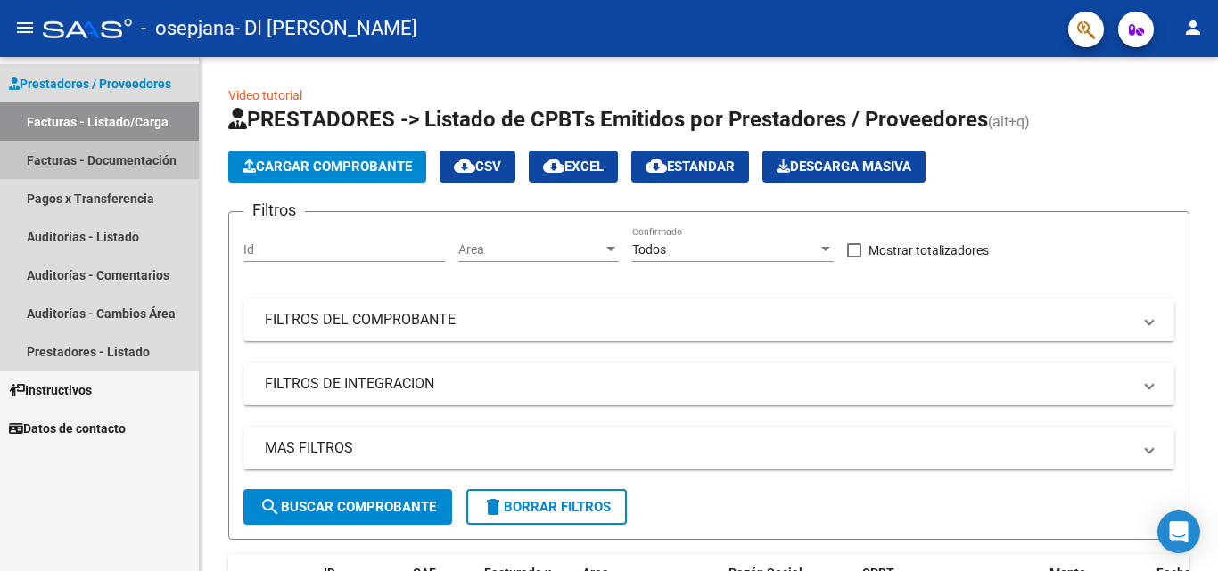
click at [119, 162] on link "Facturas - Documentación" at bounding box center [99, 160] width 199 height 38
